Goal: Information Seeking & Learning: Learn about a topic

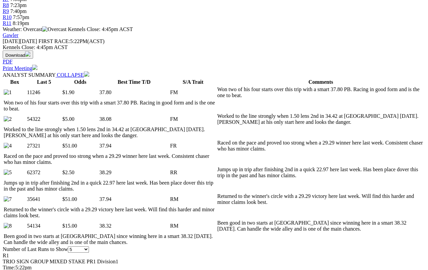
scroll to position [281, 0]
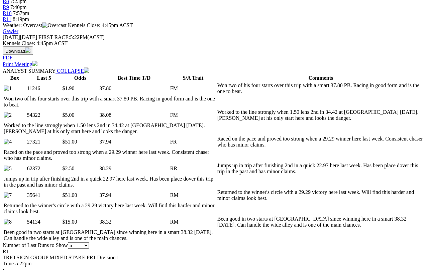
select select "all"
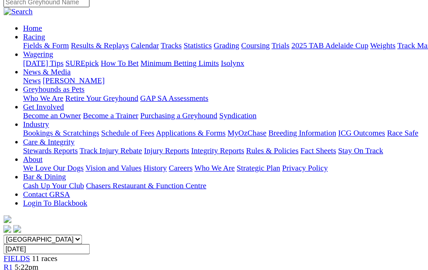
scroll to position [56, 0]
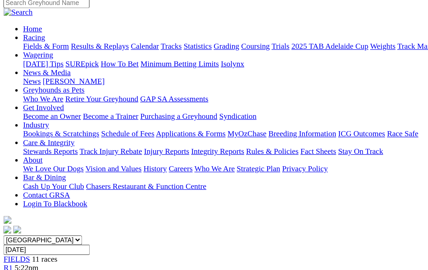
click at [9, 194] on span "R3" at bounding box center [6, 197] width 6 height 6
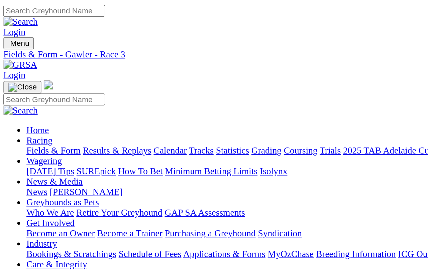
click at [9, 255] on link "R4" at bounding box center [6, 258] width 6 height 6
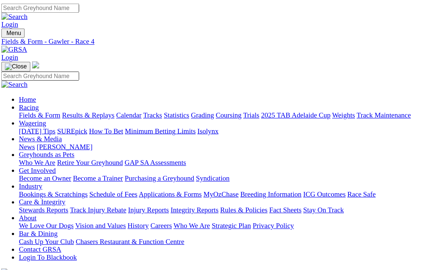
click at [9, 261] on span "R5" at bounding box center [6, 264] width 6 height 6
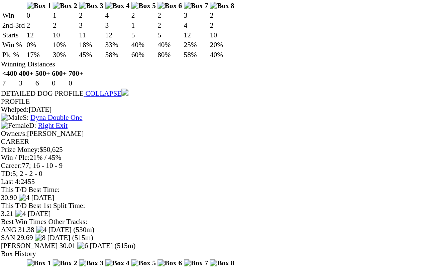
scroll to position [1690, 0]
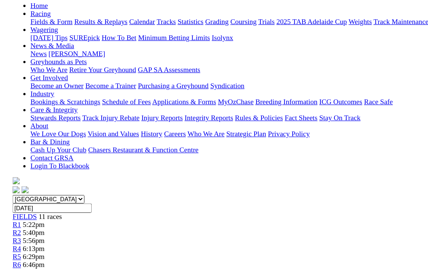
scroll to position [0, 0]
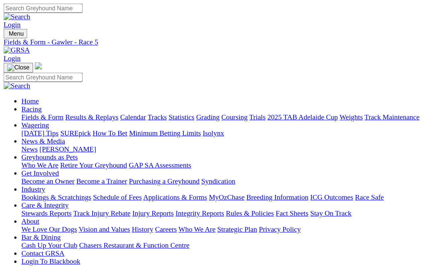
click at [9, 249] on span "R6" at bounding box center [6, 270] width 6 height 6
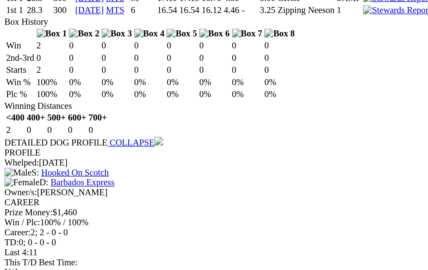
scroll to position [649, 0]
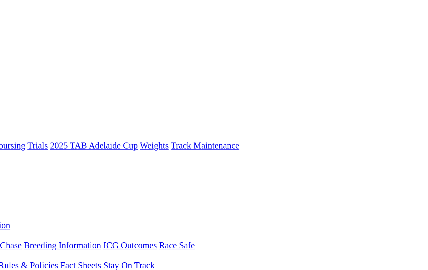
scroll to position [0, 35]
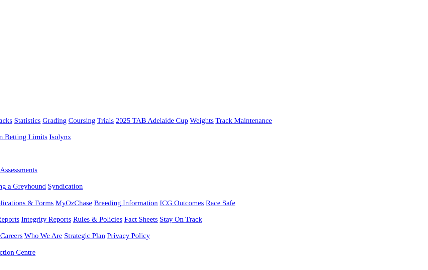
scroll to position [0, 107]
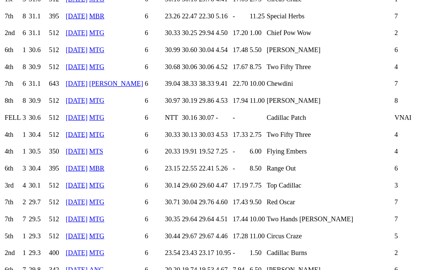
scroll to position [2620, 0]
